Goal: Task Accomplishment & Management: Manage account settings

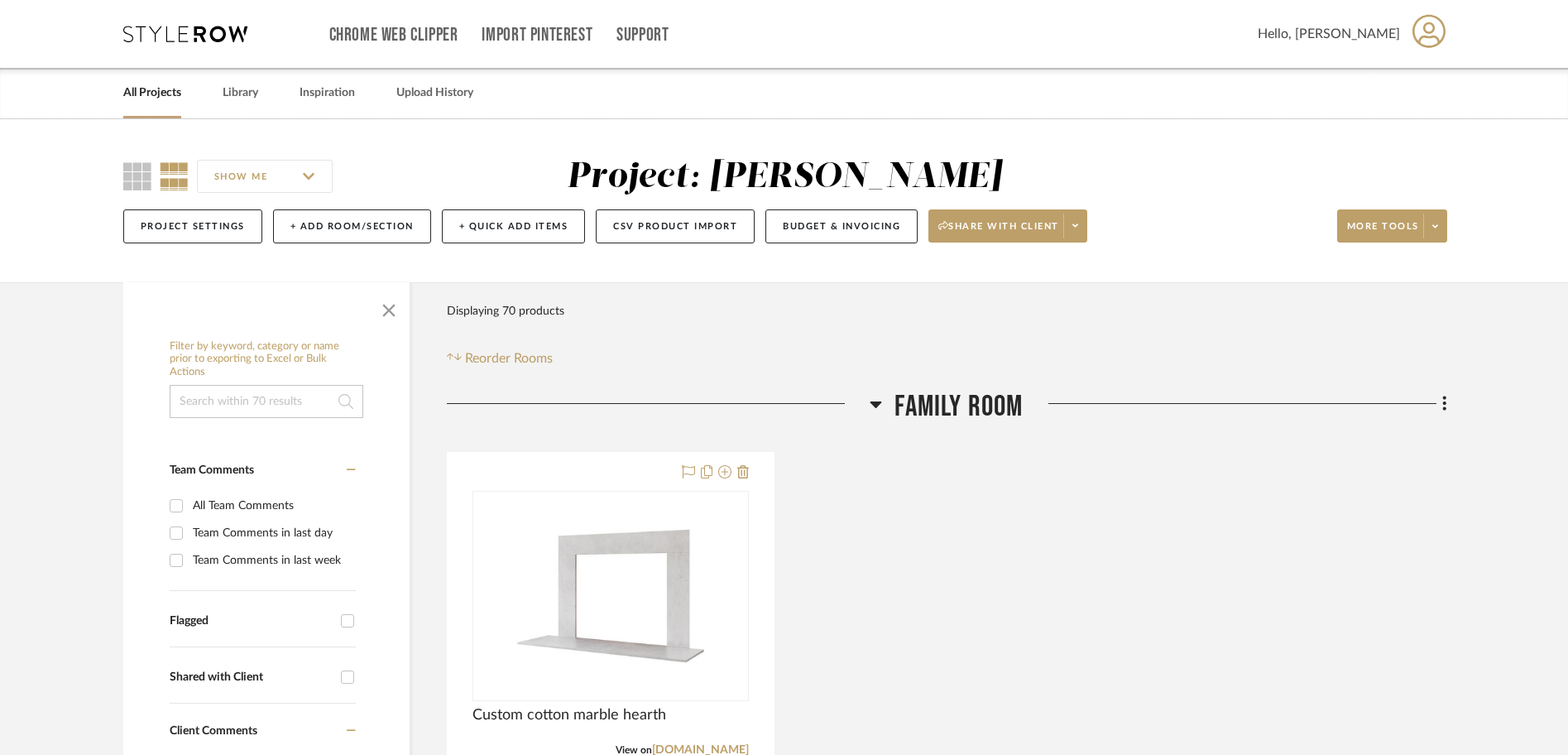
click at [174, 98] on link "All Projects" at bounding box center [151, 93] width 58 height 23
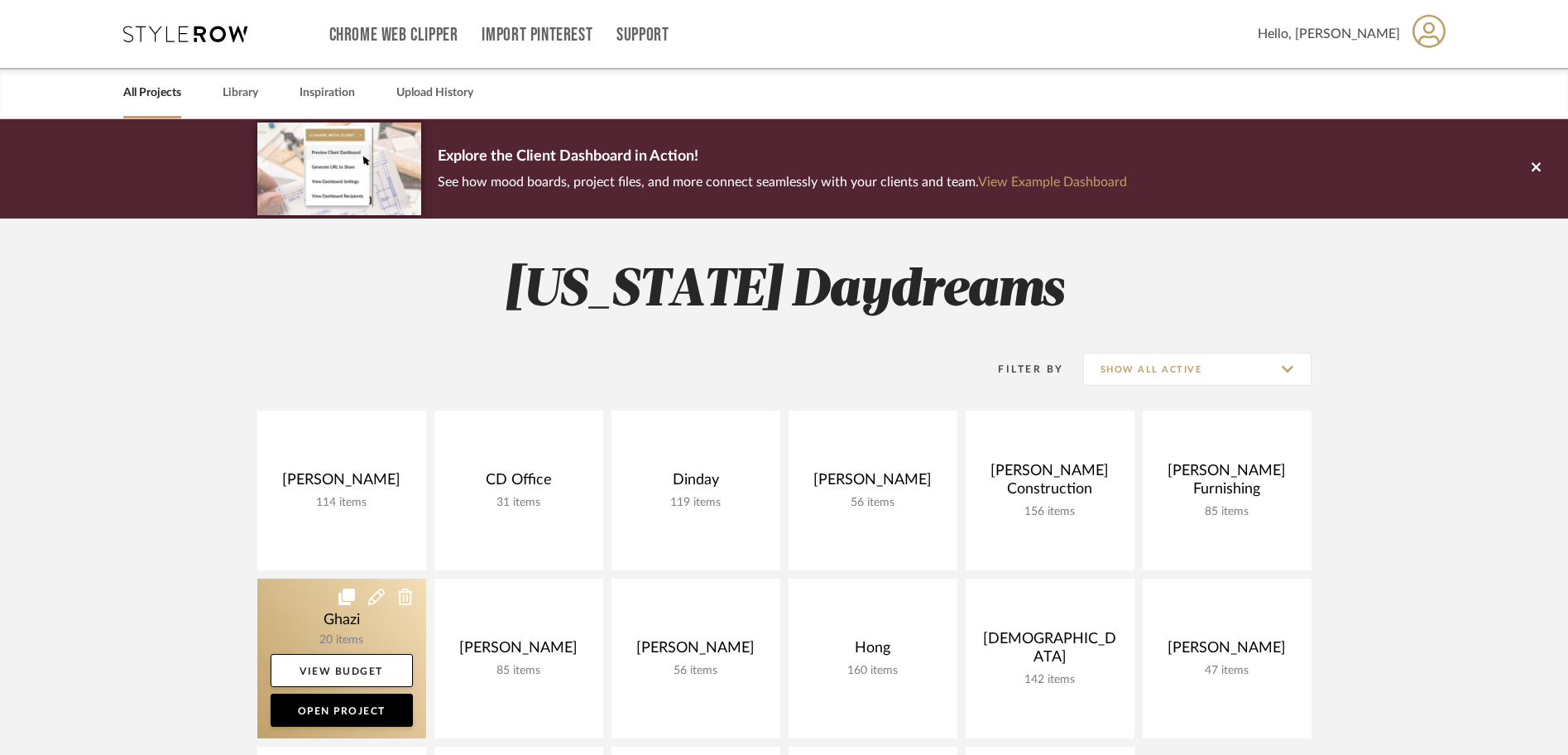
click at [322, 614] on link at bounding box center [342, 658] width 169 height 160
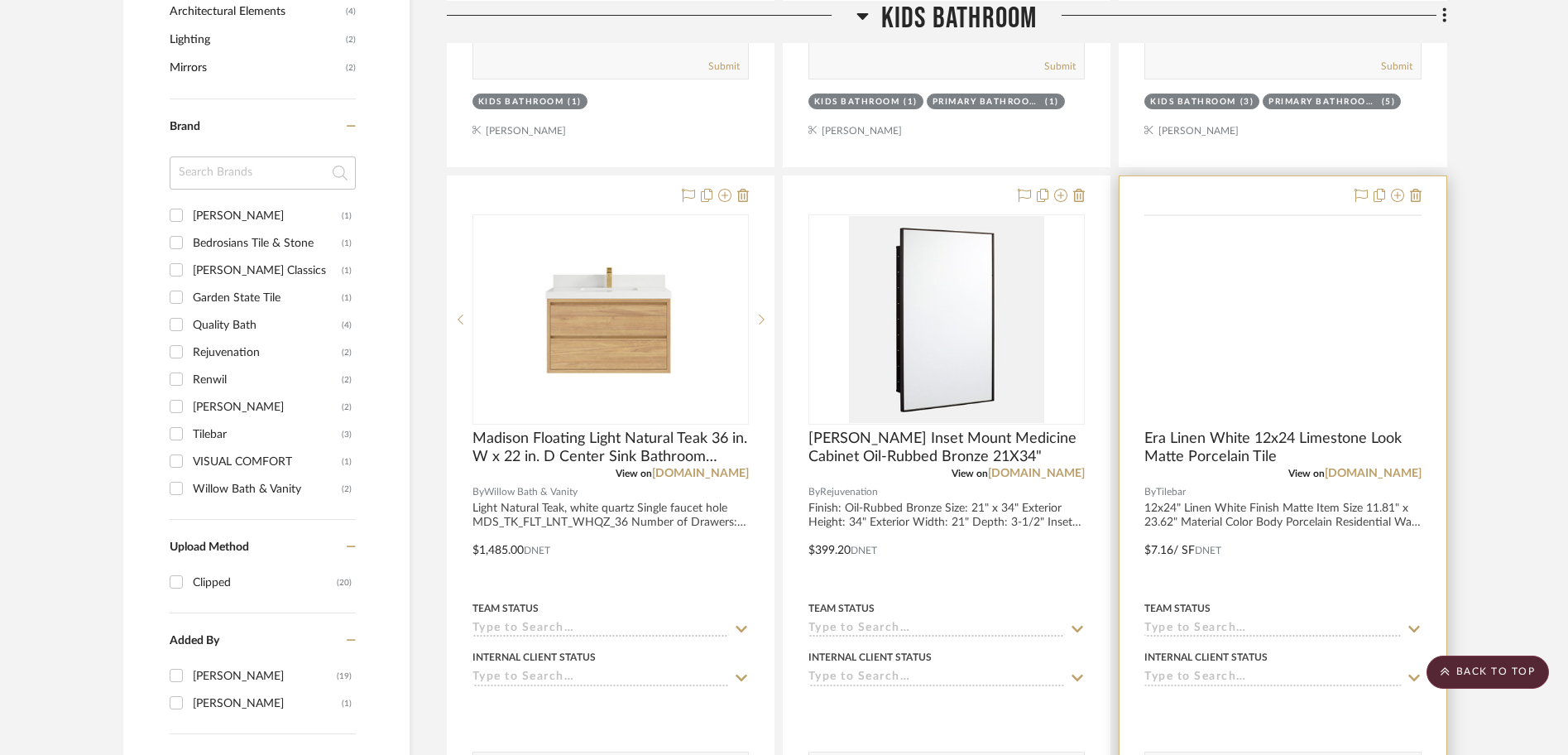
scroll to position [999, 0]
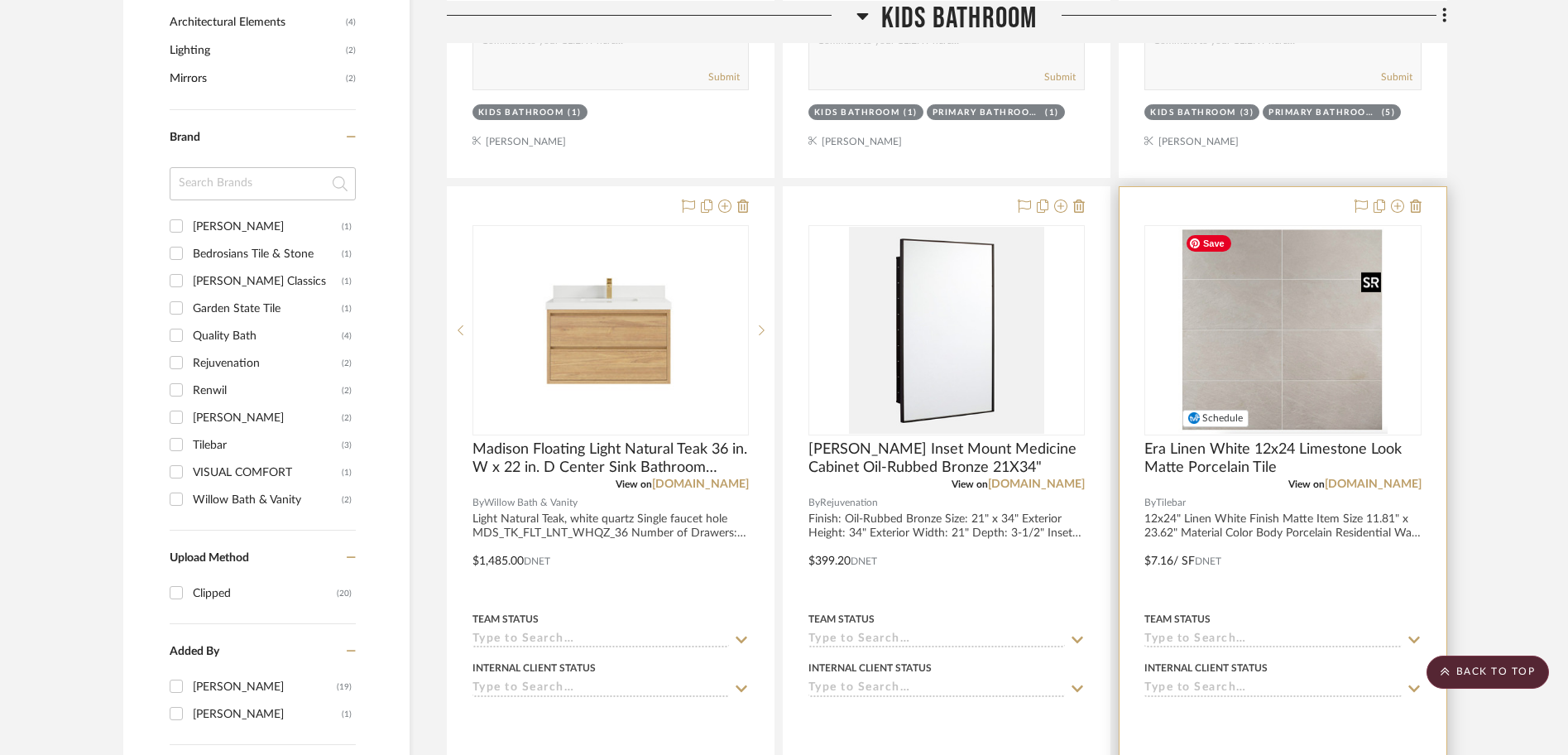
click at [1267, 347] on img "0" at bounding box center [1283, 330] width 210 height 207
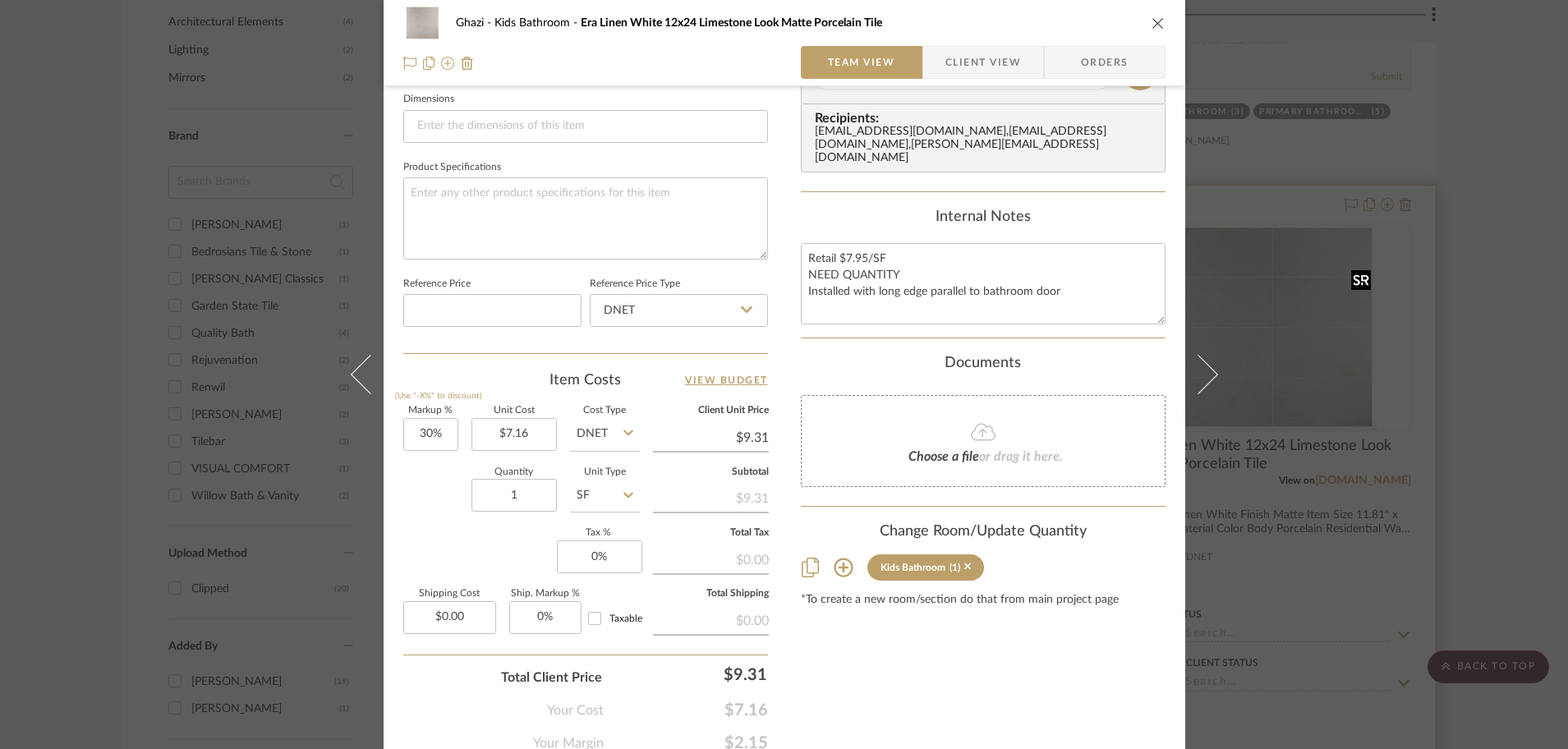
scroll to position [780, 0]
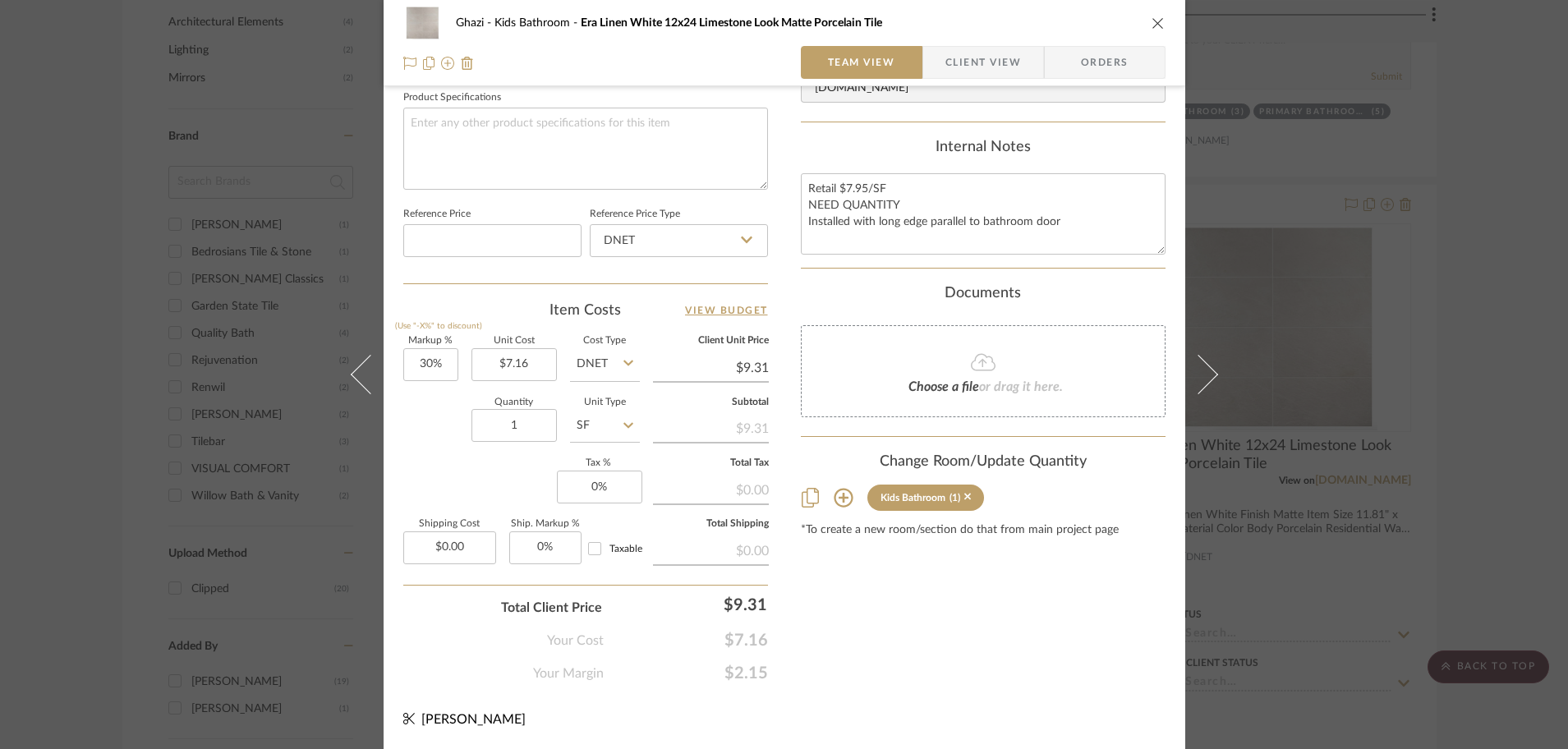
click at [968, 497] on sr-tag "Kids Bathroom (1)" at bounding box center [925, 497] width 117 height 27
click at [964, 496] on icon at bounding box center [968, 497] width 7 height 7
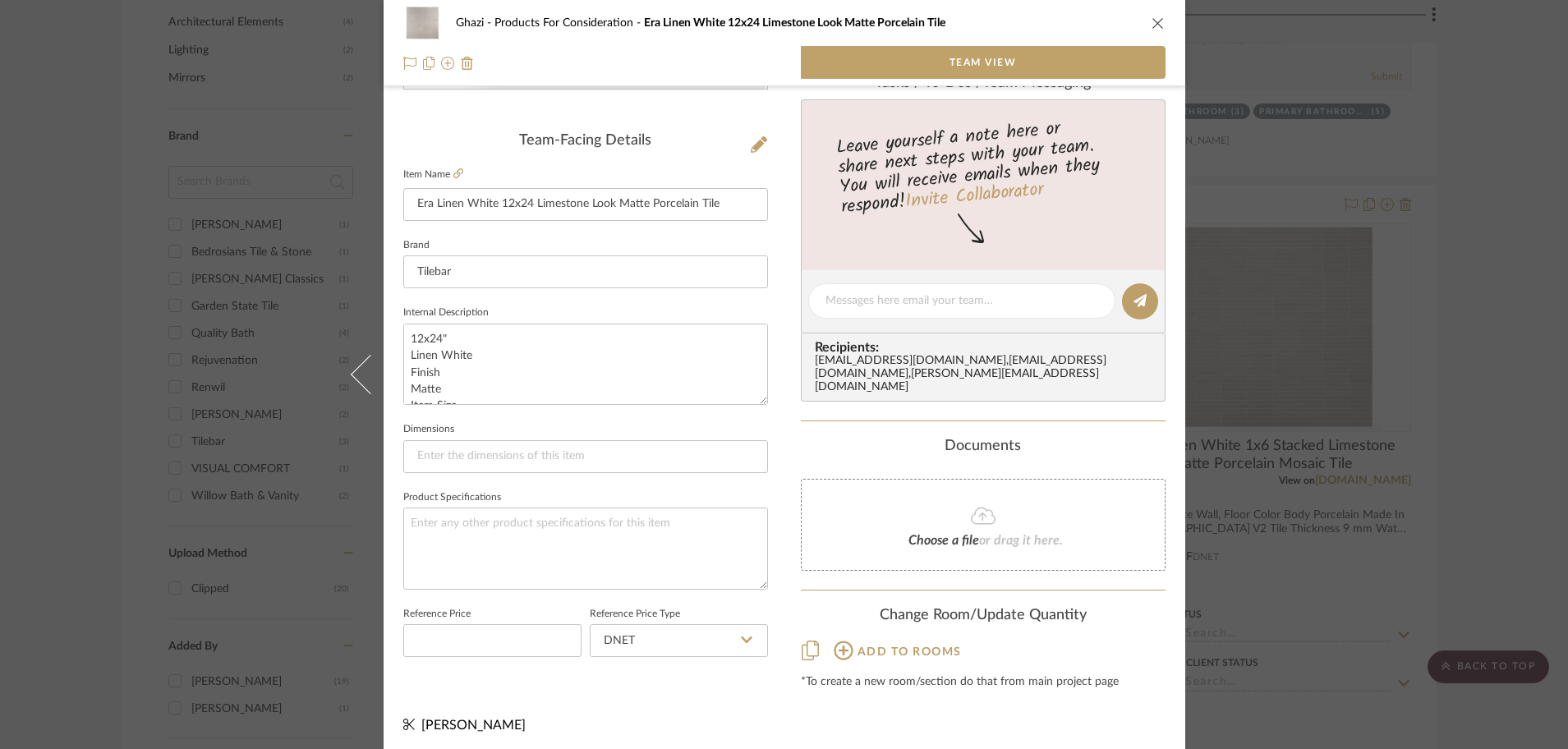
scroll to position [388, 0]
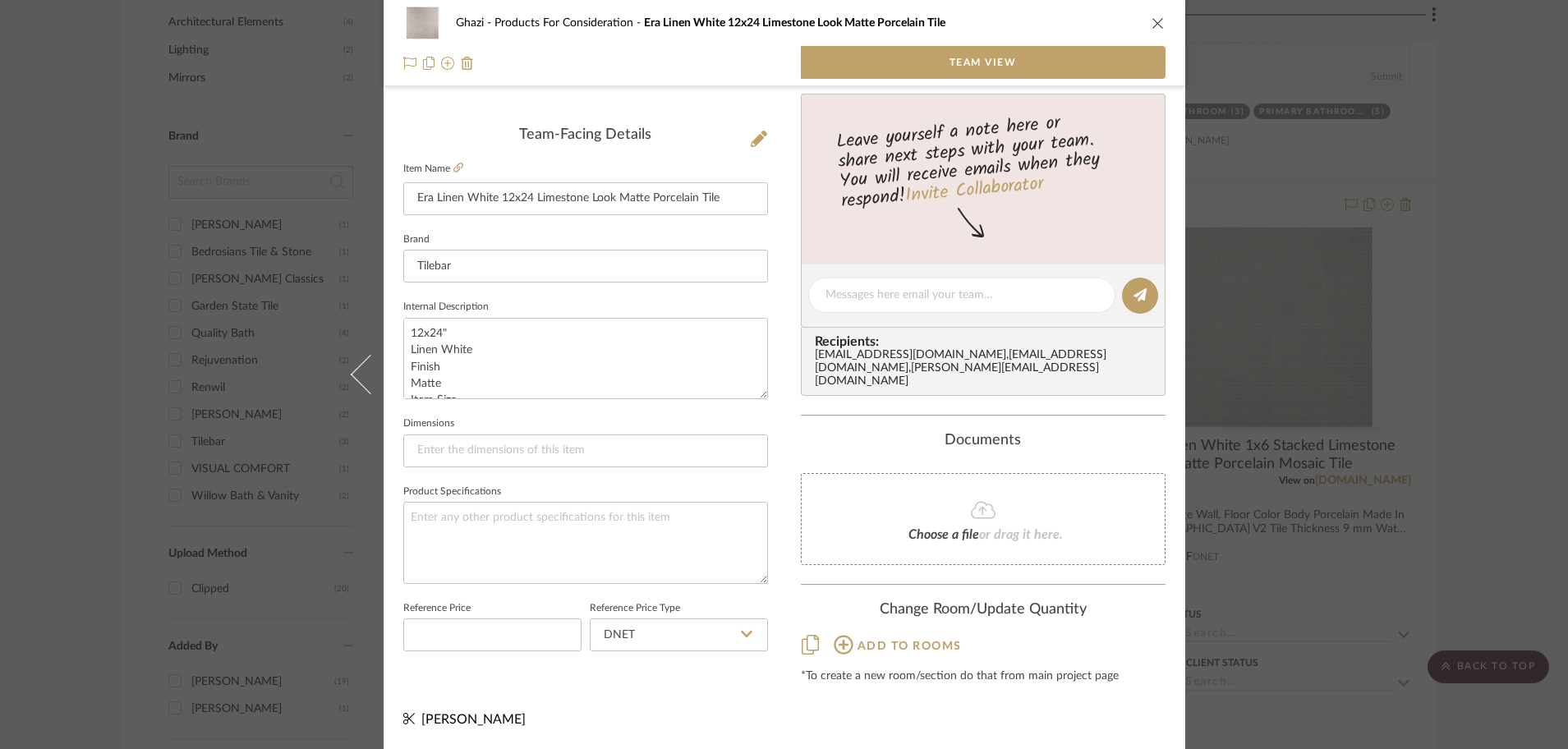
click at [1156, 29] on icon "close" at bounding box center [1158, 23] width 13 height 13
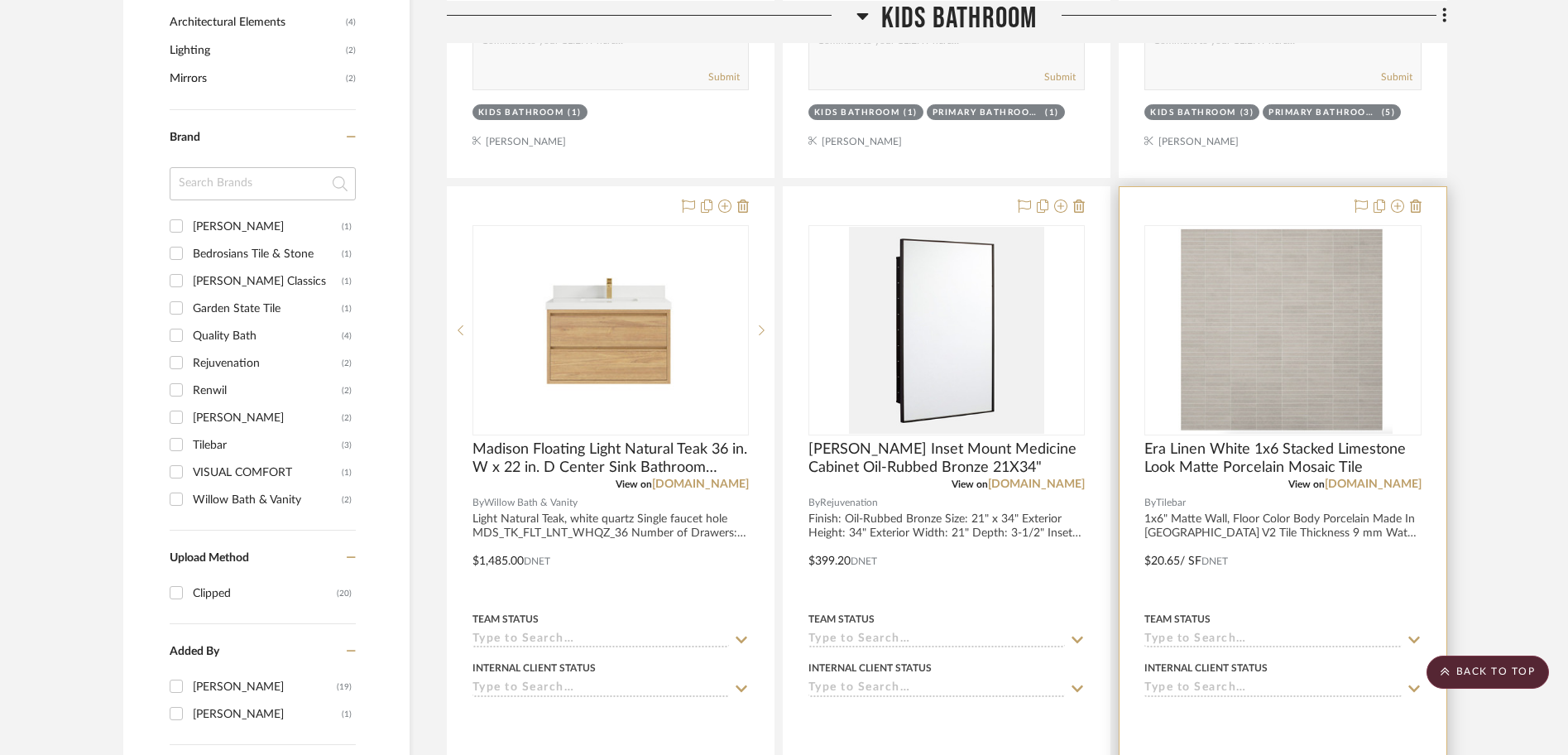
scroll to position [1046, 0]
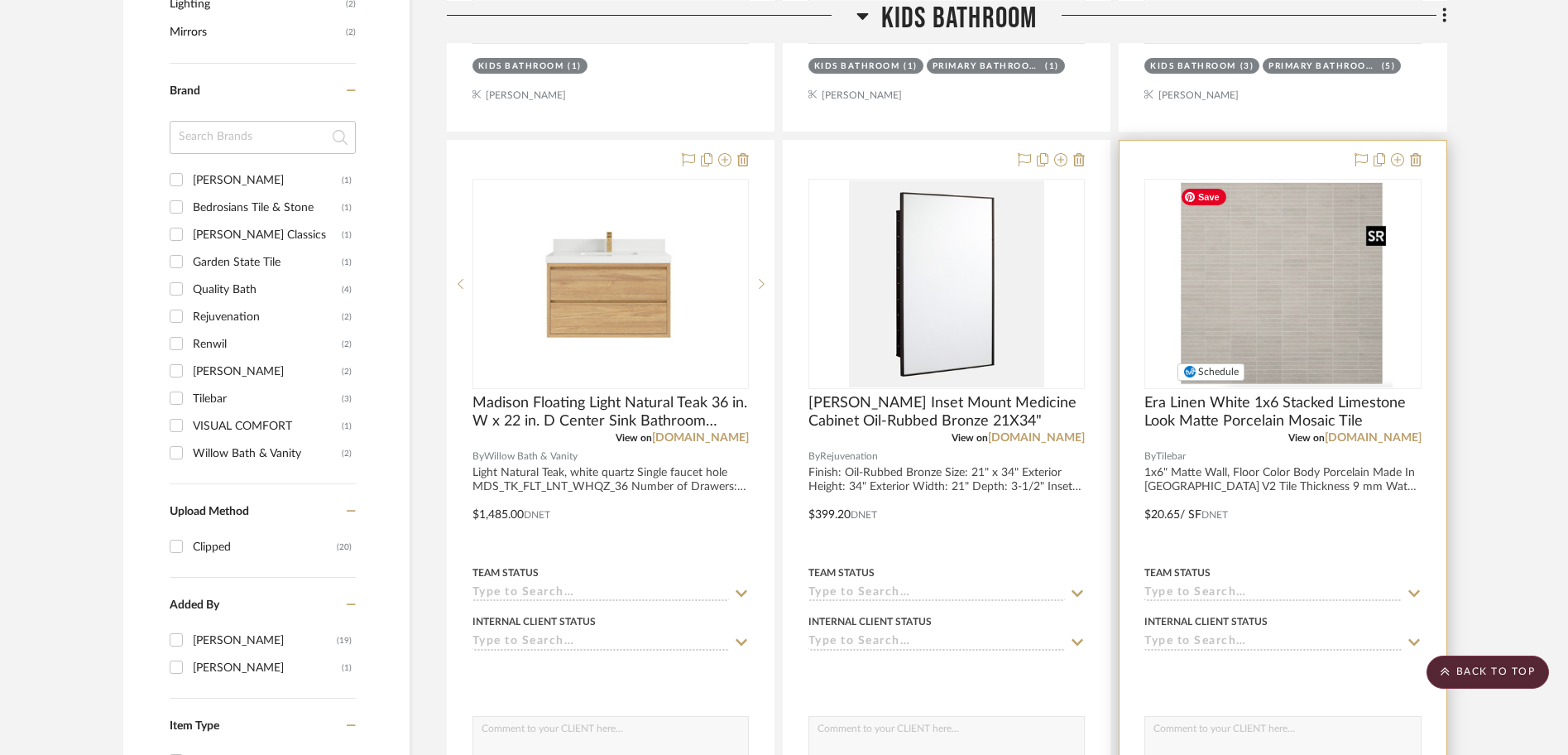
click at [1249, 293] on img "0" at bounding box center [1282, 284] width 218 height 207
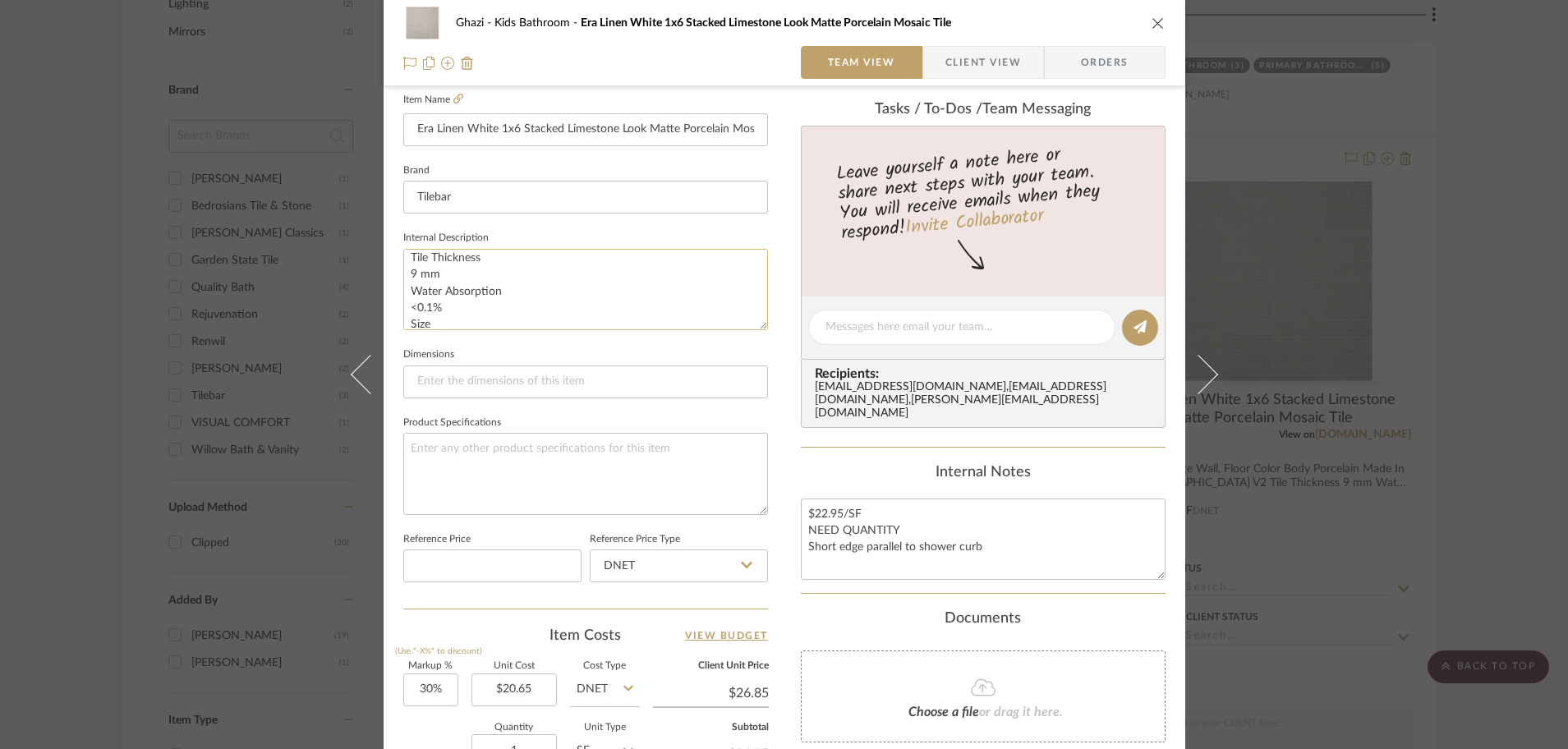
scroll to position [183, 0]
click at [561, 315] on textarea "1x6" Matte Wall, Floor Color Body Porcelain Made In [GEOGRAPHIC_DATA] V2 Tile T…" at bounding box center [585, 290] width 365 height 81
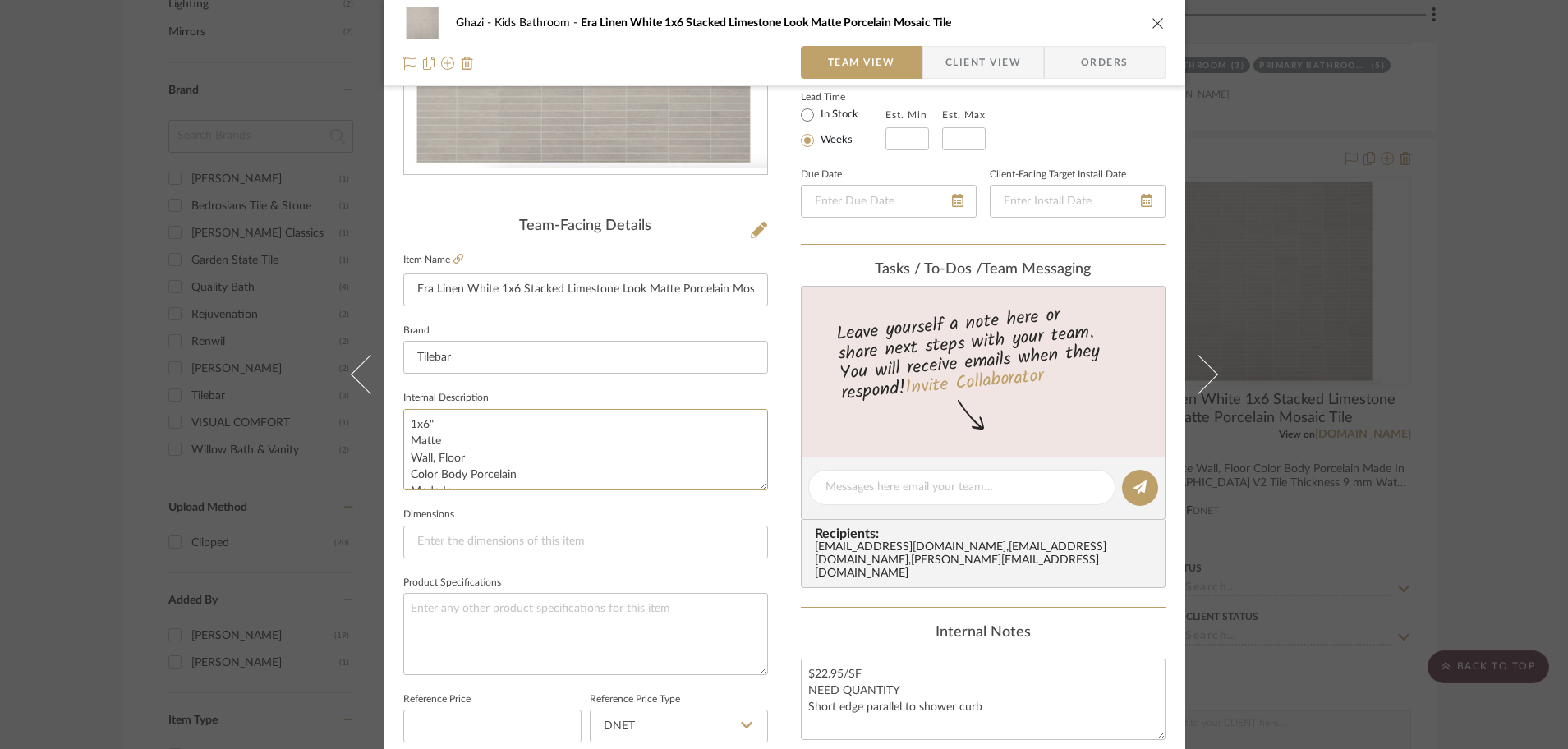
scroll to position [270, 0]
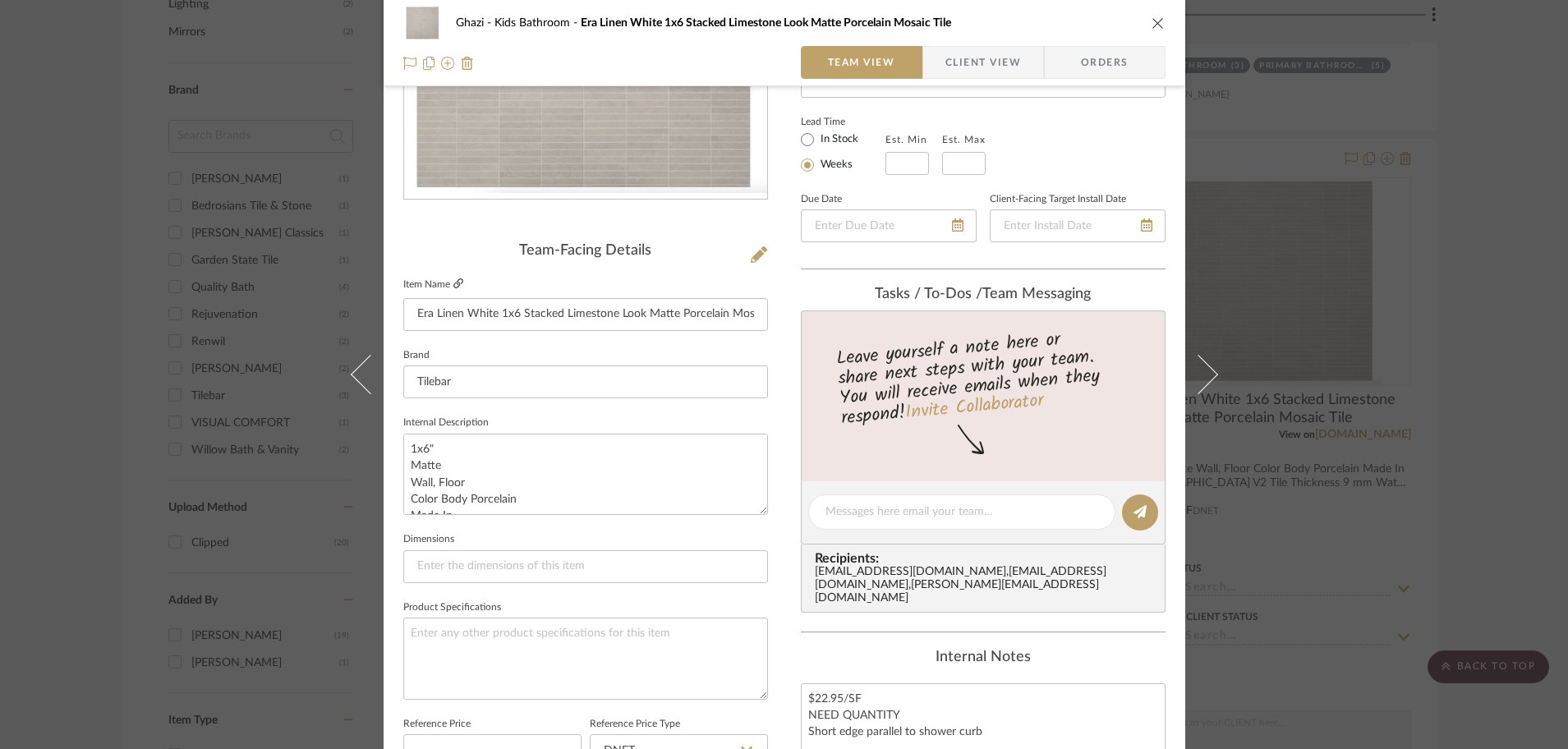
click at [453, 282] on icon at bounding box center [458, 283] width 10 height 10
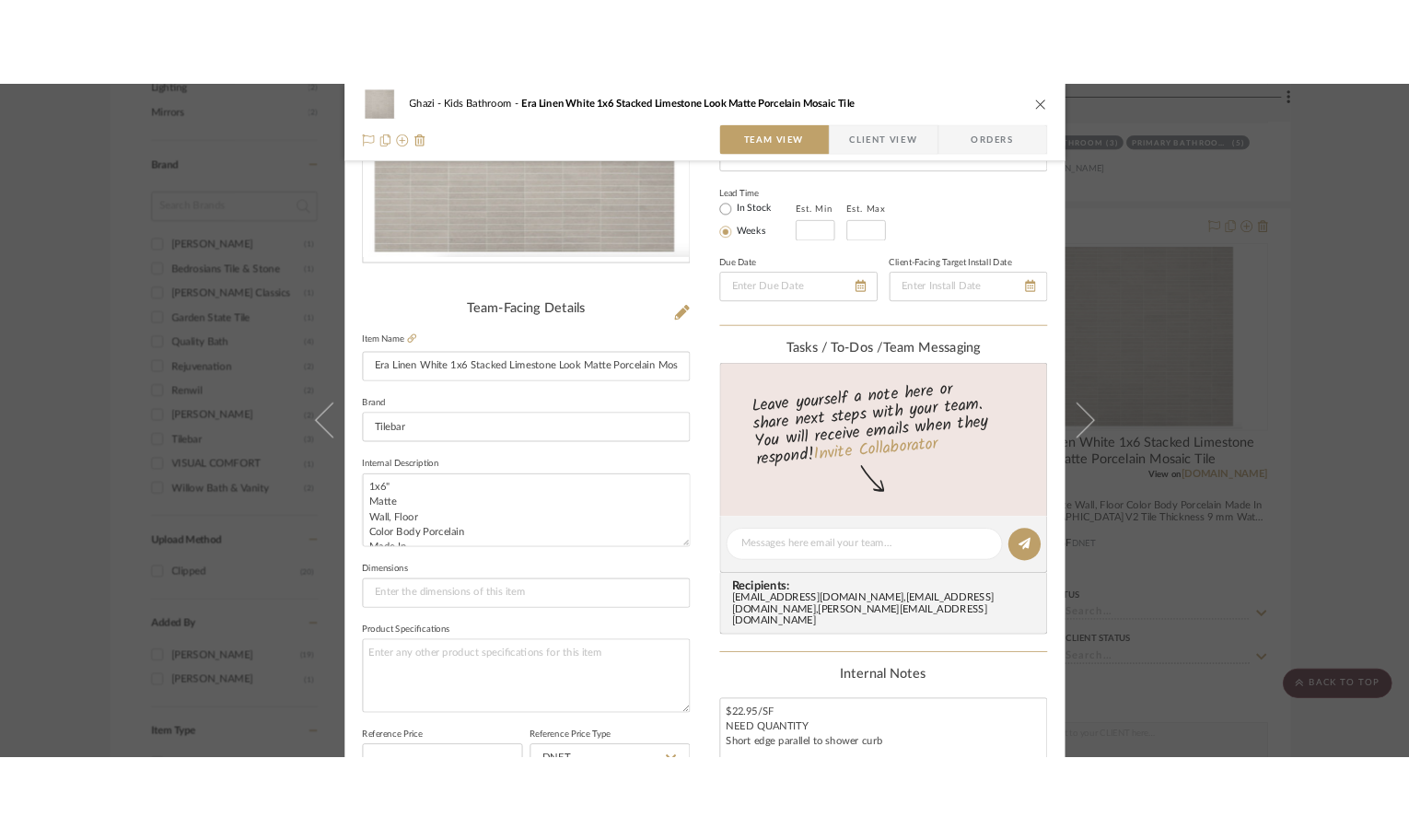
scroll to position [874, 0]
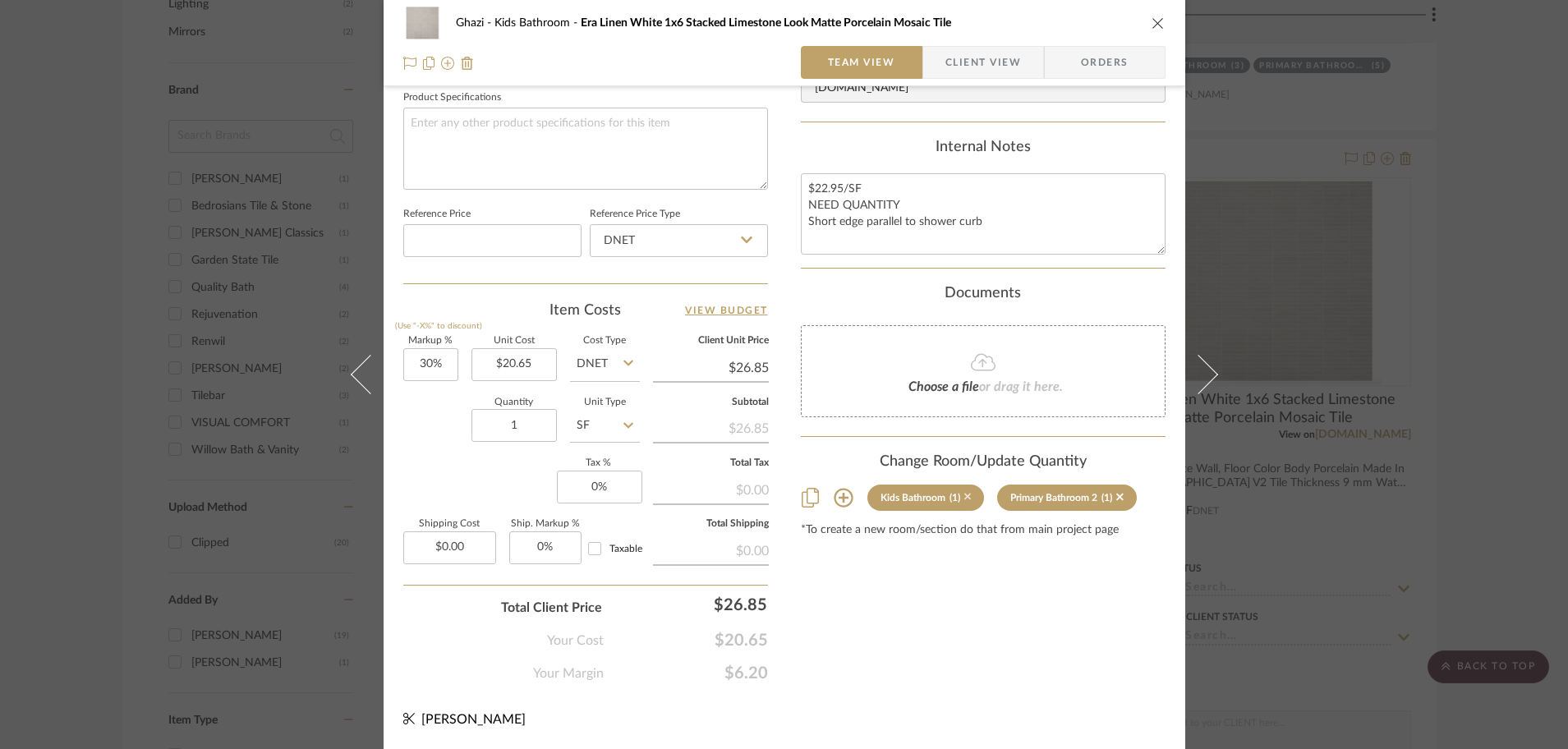
click at [964, 497] on icon at bounding box center [968, 497] width 7 height 7
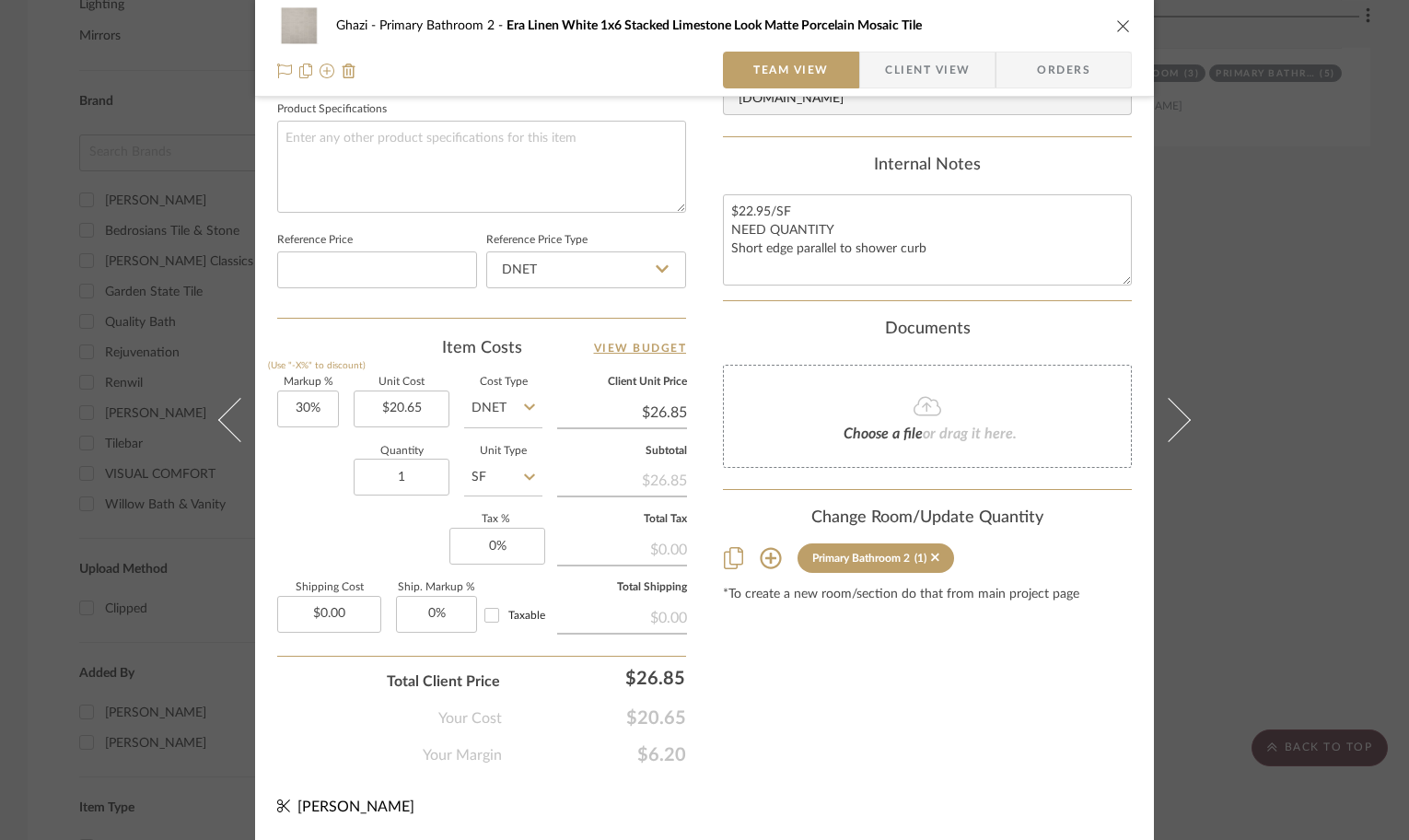
click at [1117, 16] on div "Ghazi Primary Bathroom 2 Era Linen White 1x6 Stacked Limestone Look Matte Porce…" at bounding box center [705, 26] width 855 height 37
click at [1116, 19] on icon "close" at bounding box center [1123, 26] width 15 height 15
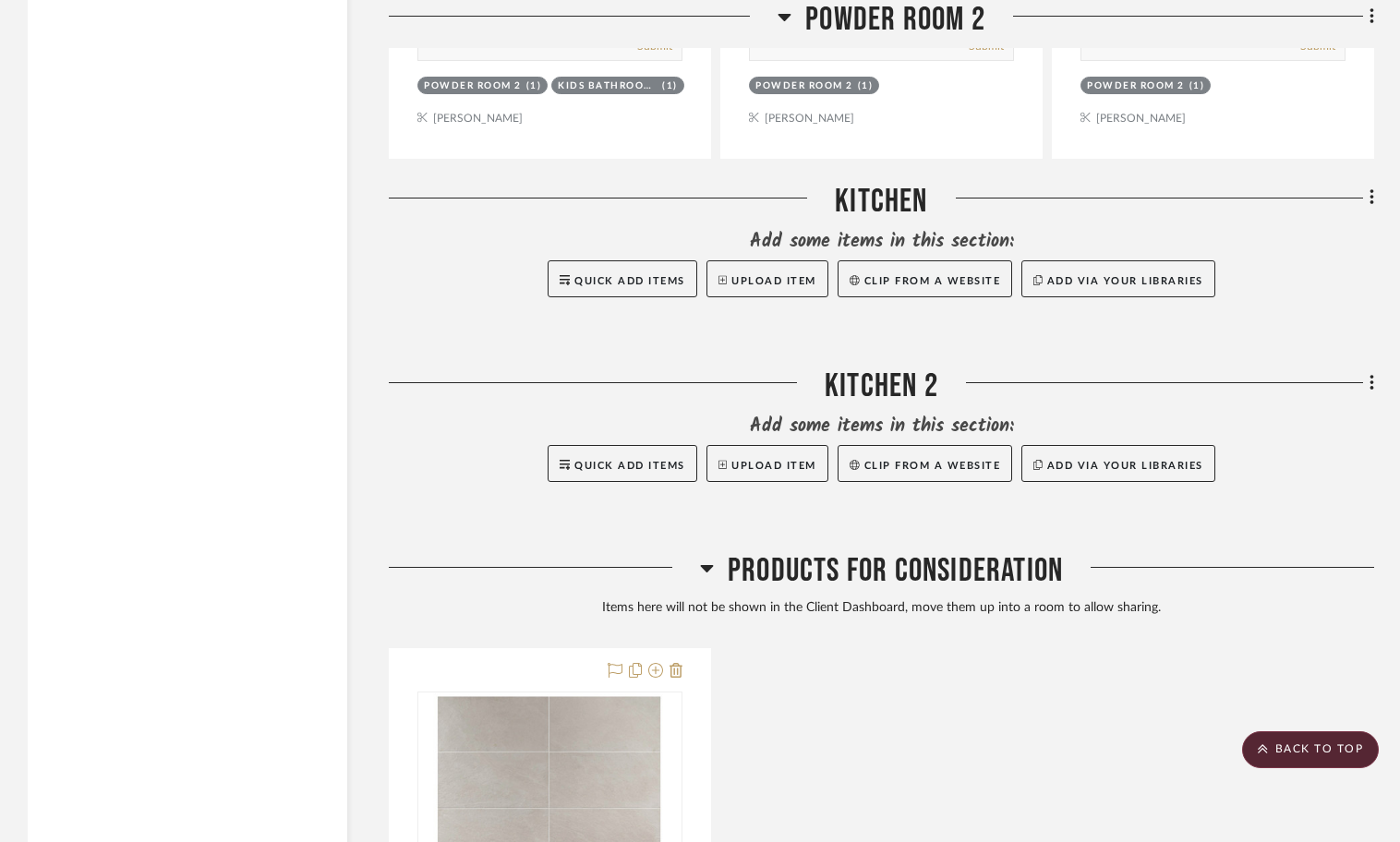
scroll to position [9775, 0]
